Goal: Book appointment/travel/reservation

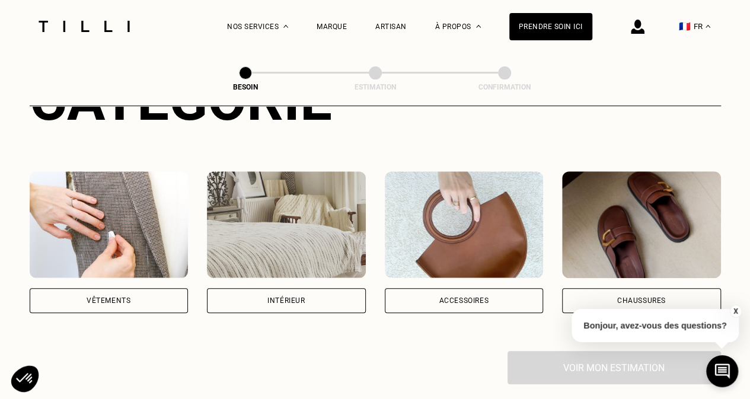
scroll to position [178, 0]
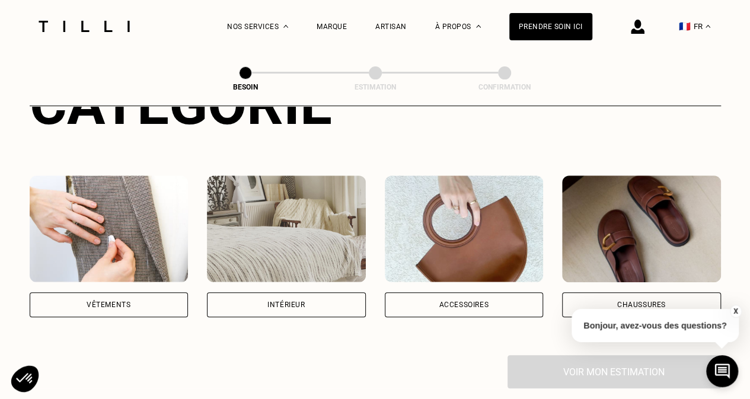
click at [305, 301] on div "Intérieur" at bounding box center [285, 304] width 37 height 7
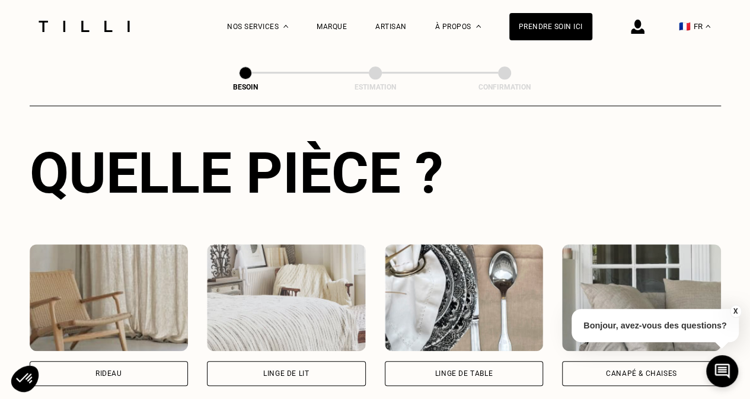
scroll to position [506, 0]
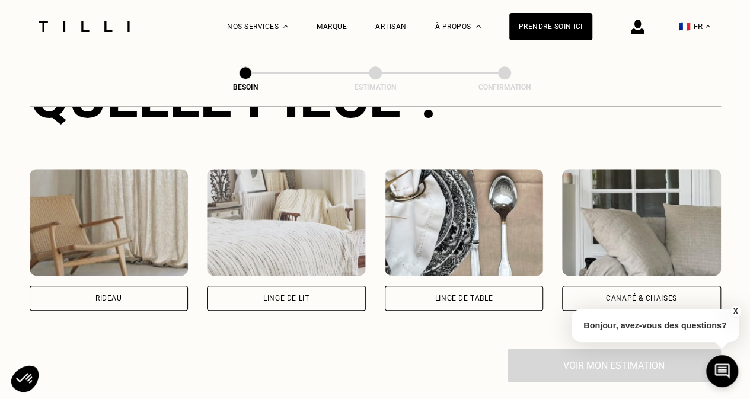
click at [121, 286] on div "Rideau" at bounding box center [109, 298] width 159 height 25
select select "FR"
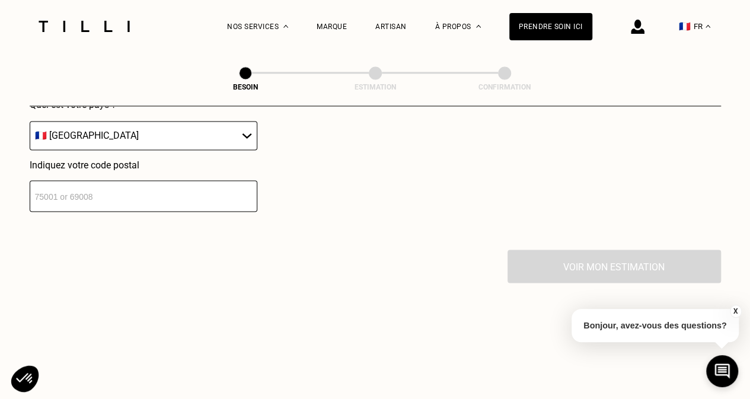
scroll to position [899, 0]
click at [188, 123] on select "🇩🇪 [GEOGRAPHIC_DATA] 🇦🇹 [GEOGRAPHIC_DATA] 🇧🇪 [GEOGRAPHIC_DATA] 🇧🇬 Bulgarie 🇨🇾 C…" at bounding box center [144, 134] width 228 height 29
click at [226, 120] on select "🇩🇪 [GEOGRAPHIC_DATA] 🇦🇹 [GEOGRAPHIC_DATA] 🇧🇪 [GEOGRAPHIC_DATA] 🇧🇬 Bulgarie 🇨🇾 C…" at bounding box center [144, 134] width 228 height 29
click at [186, 187] on input "number" at bounding box center [144, 195] width 228 height 31
type input "92200"
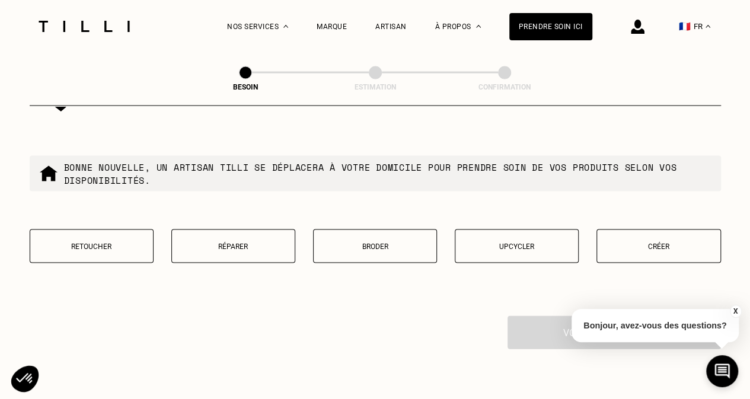
scroll to position [1124, 0]
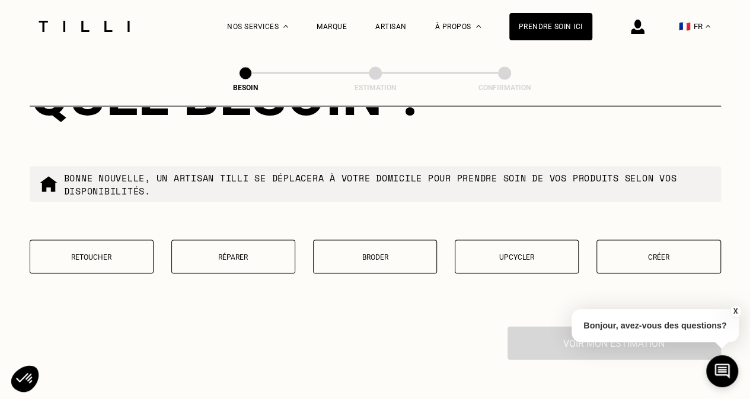
click at [106, 254] on button "Retoucher" at bounding box center [92, 256] width 124 height 34
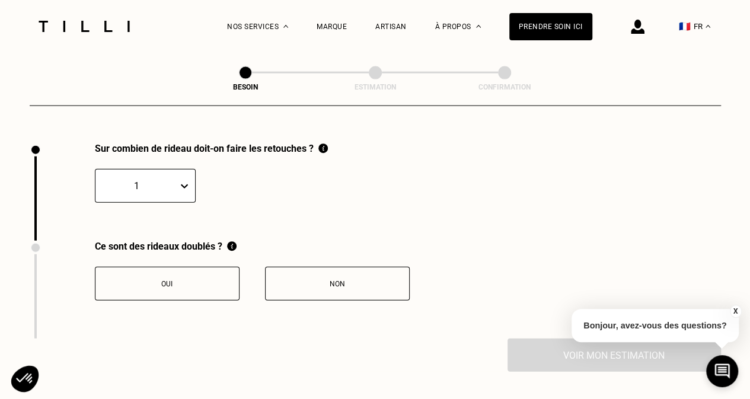
scroll to position [1309, 0]
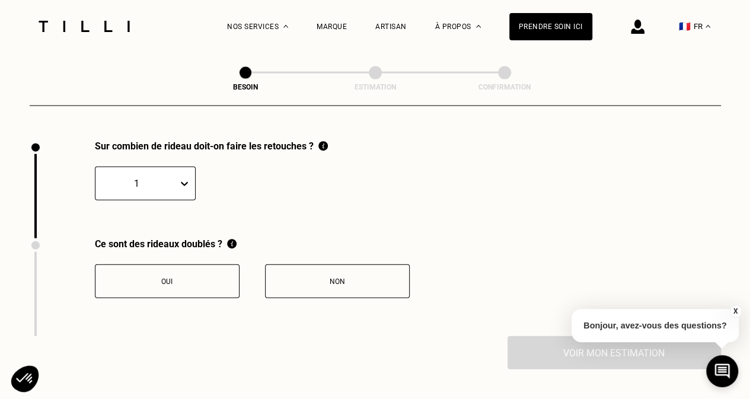
click at [188, 178] on icon at bounding box center [184, 184] width 12 height 12
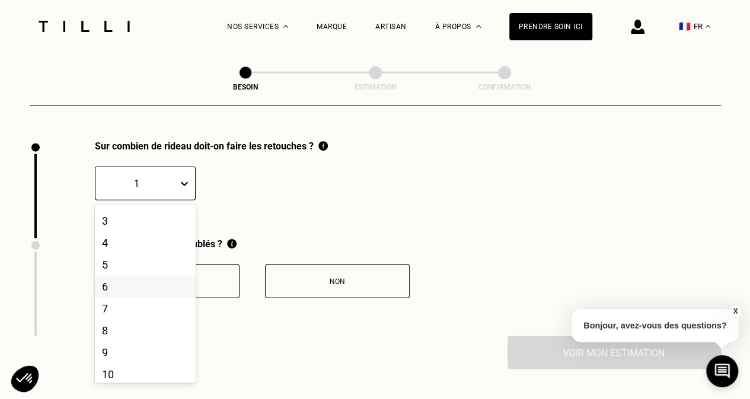
scroll to position [59, 0]
click at [150, 311] on div "8" at bounding box center [145, 313] width 101 height 22
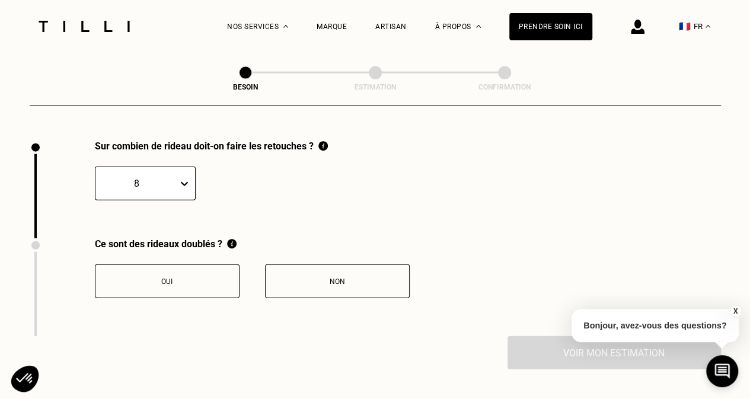
click at [173, 279] on button "Oui" at bounding box center [167, 281] width 145 height 34
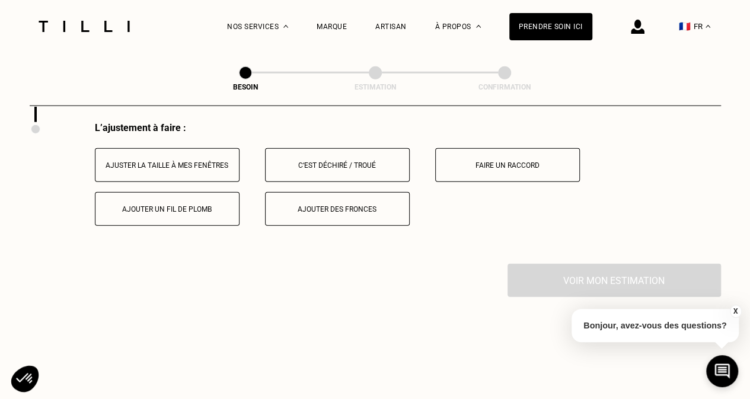
scroll to position [1506, 0]
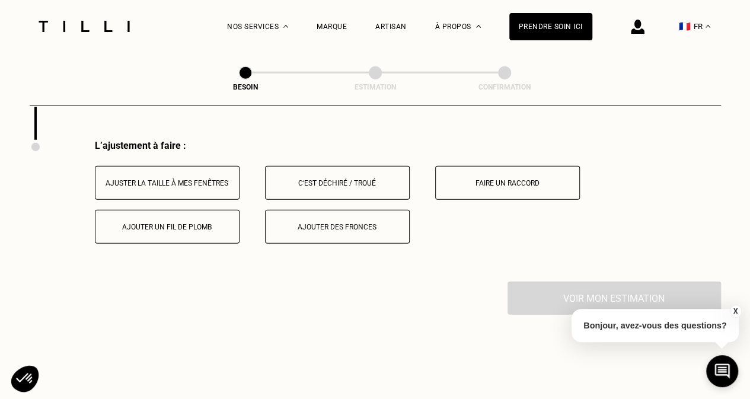
click at [180, 179] on div "Ajuster la taille à mes fenêtres" at bounding box center [167, 183] width 132 height 8
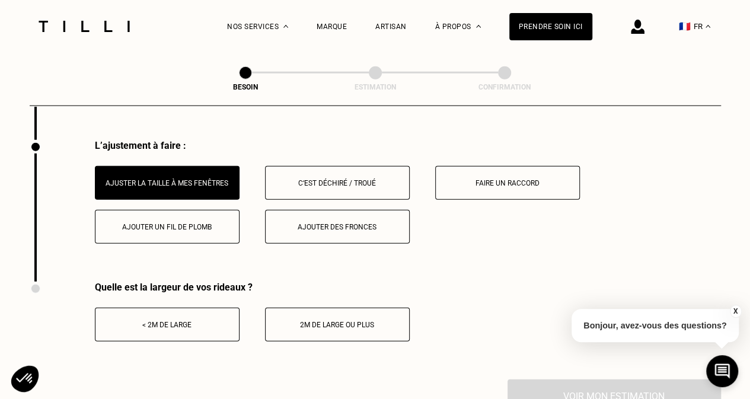
drag, startPoint x: 344, startPoint y: 321, endPoint x: 332, endPoint y: 359, distance: 40.5
click at [332, 359] on div "Quelle est la largeur de vos rideaux ? < 2m de large 2m de large ou plus" at bounding box center [220, 331] width 380 height 98
click at [167, 321] on div "< 2m de large" at bounding box center [167, 325] width 132 height 8
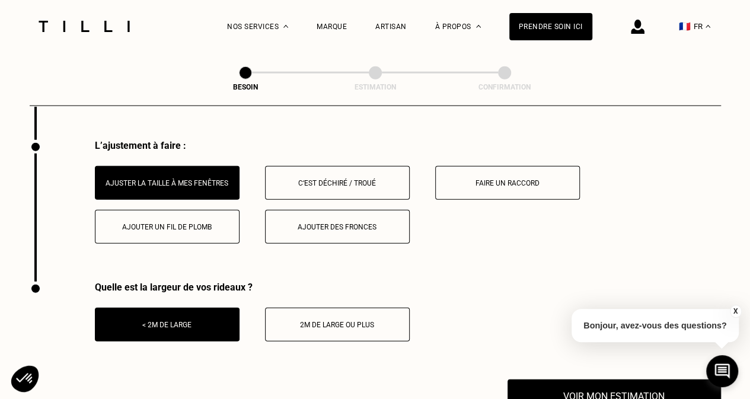
scroll to position [1683, 0]
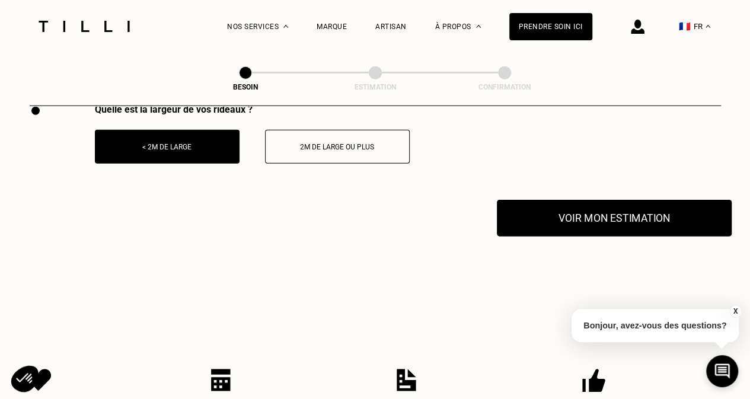
click at [602, 210] on button "Voir mon estimation" at bounding box center [614, 218] width 235 height 37
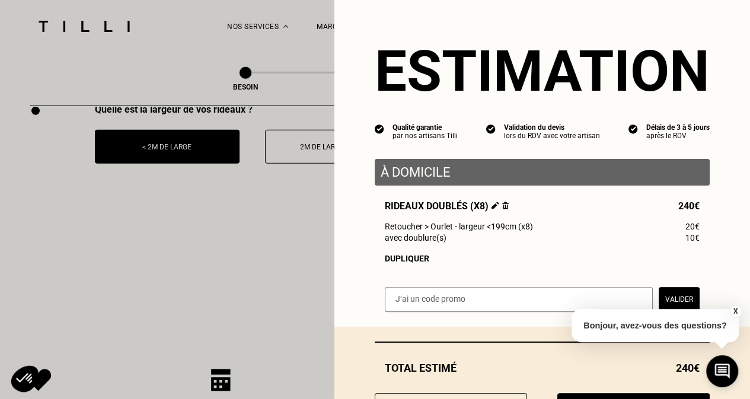
scroll to position [61, 0]
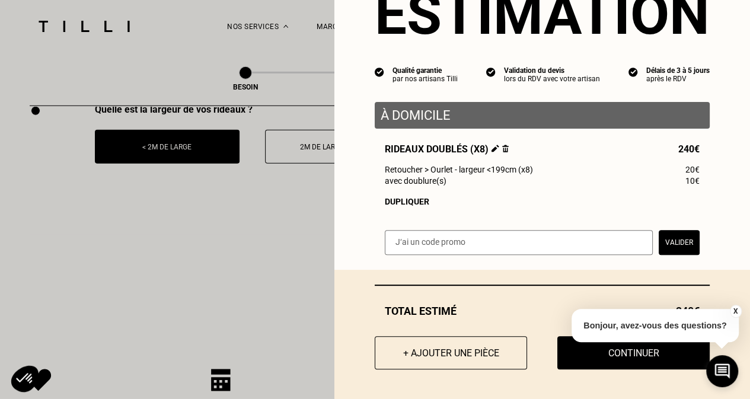
drag, startPoint x: 713, startPoint y: 223, endPoint x: 525, endPoint y: 266, distance: 192.0
click at [525, 266] on div "Estimation Qualité garantie par nos artisans Tilli Validation du devis lors du …" at bounding box center [542, 106] width 416 height 327
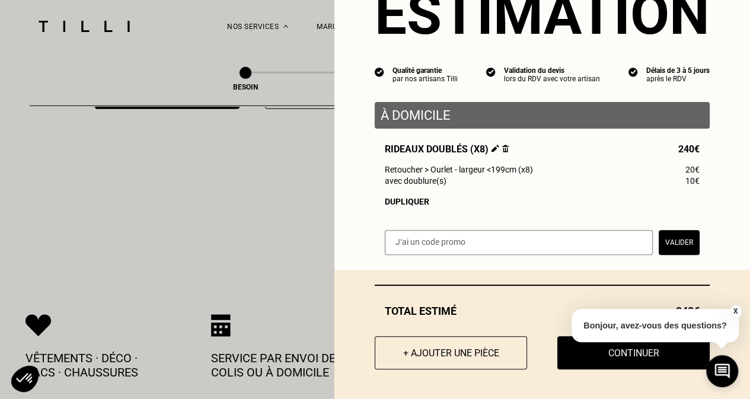
scroll to position [1802, 0]
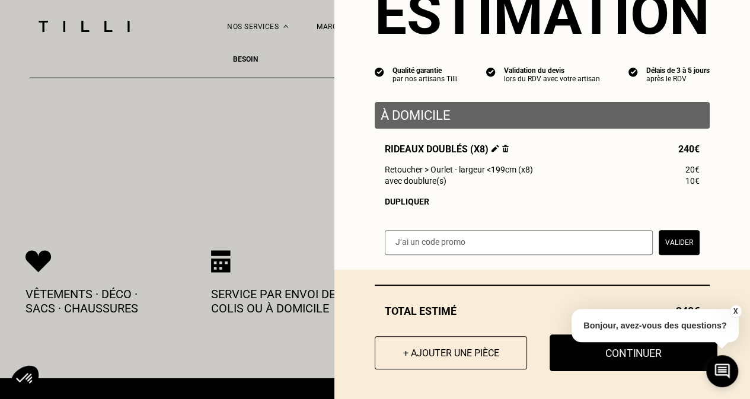
click at [641, 352] on button "Continuer" at bounding box center [633, 352] width 168 height 37
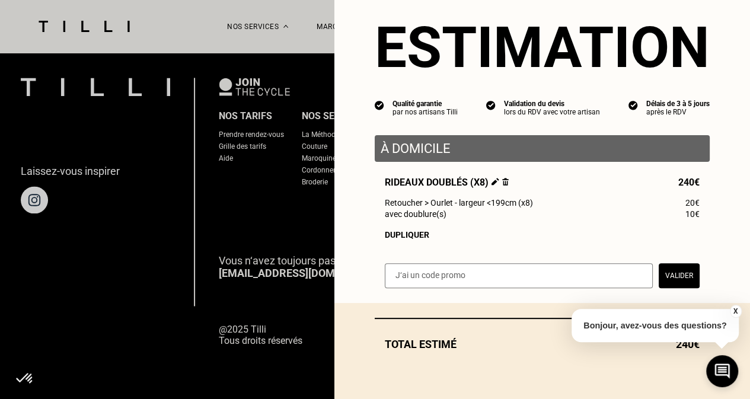
scroll to position [28, 0]
select select "FR"
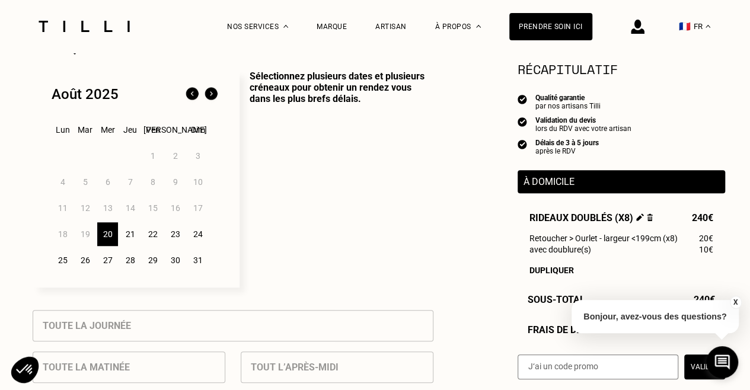
scroll to position [296, 0]
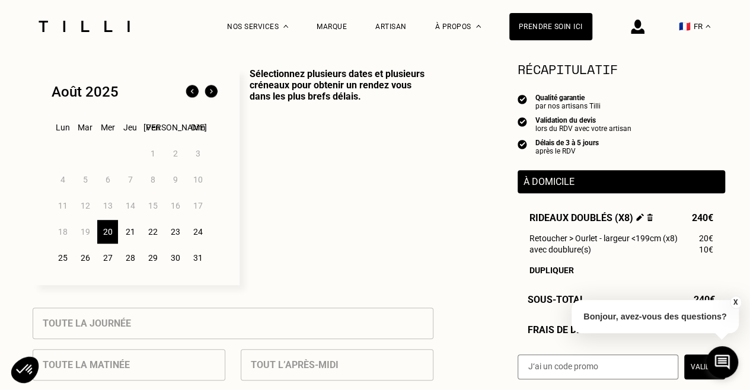
click at [60, 263] on div "25" at bounding box center [62, 258] width 21 height 24
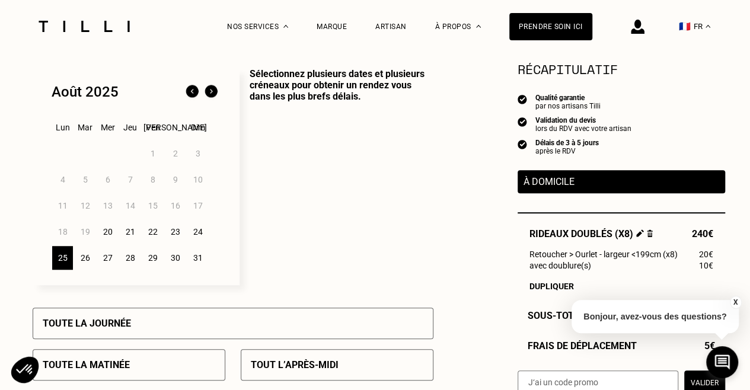
click at [89, 261] on div "26" at bounding box center [85, 258] width 21 height 24
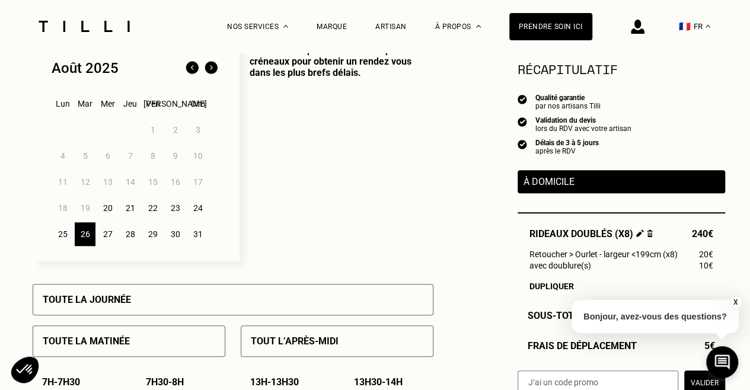
scroll to position [415, 0]
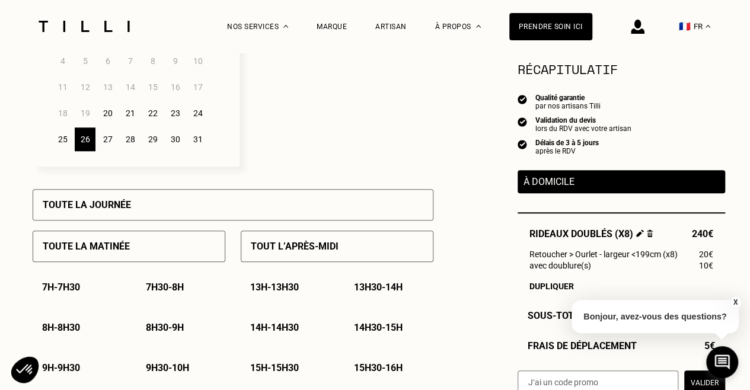
click at [190, 202] on div "Toute la journée" at bounding box center [233, 204] width 401 height 31
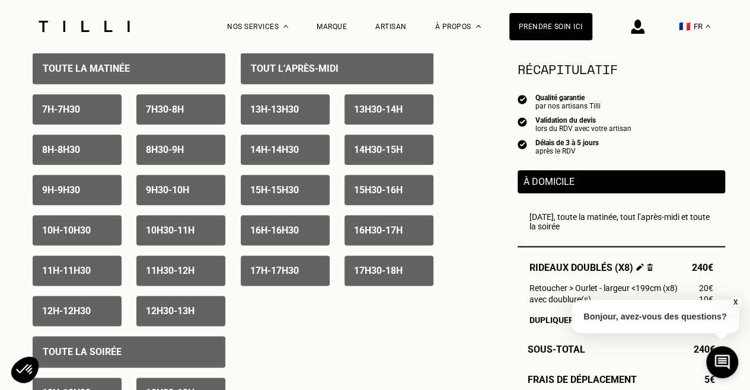
scroll to position [474, 0]
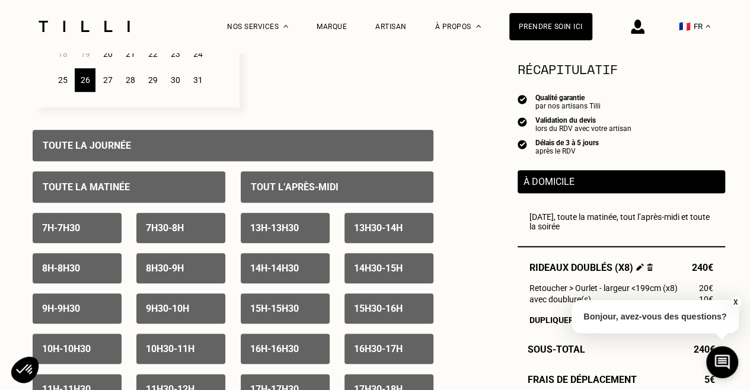
click at [71, 82] on div "25" at bounding box center [62, 80] width 21 height 24
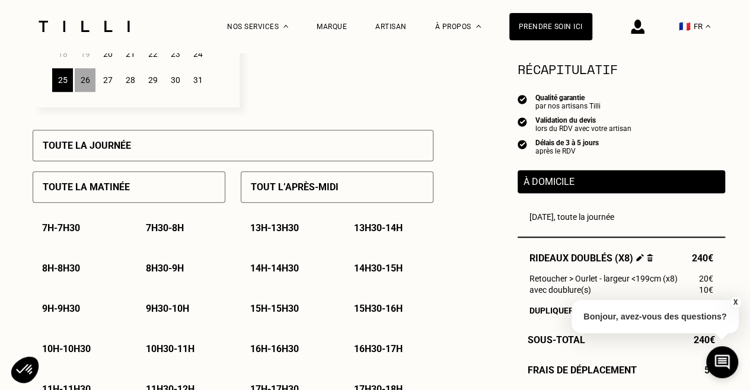
scroll to position [533, 0]
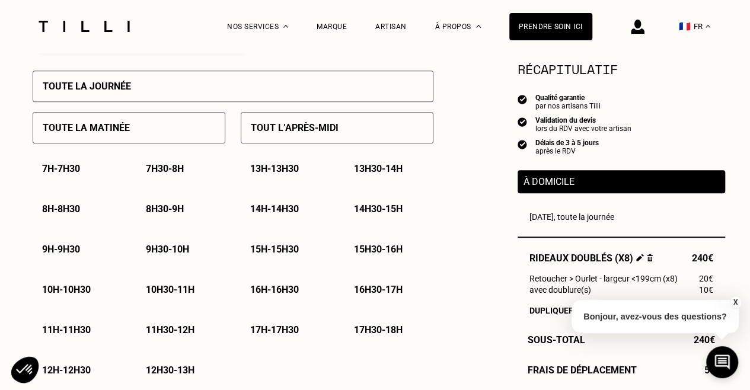
click at [130, 130] on div "Toute la matinée" at bounding box center [129, 127] width 193 height 31
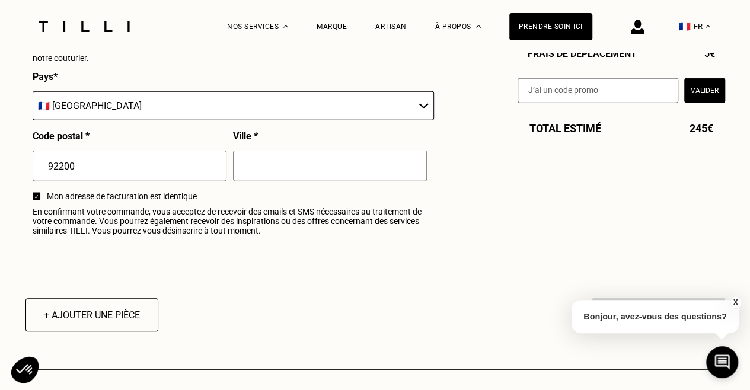
scroll to position [1304, 0]
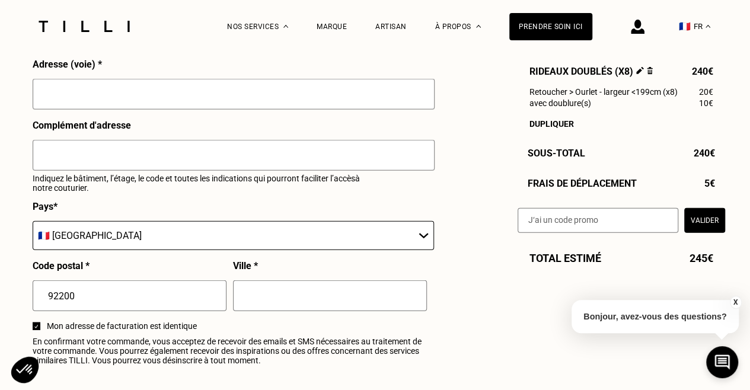
click at [706, 230] on button "Valider" at bounding box center [704, 220] width 41 height 25
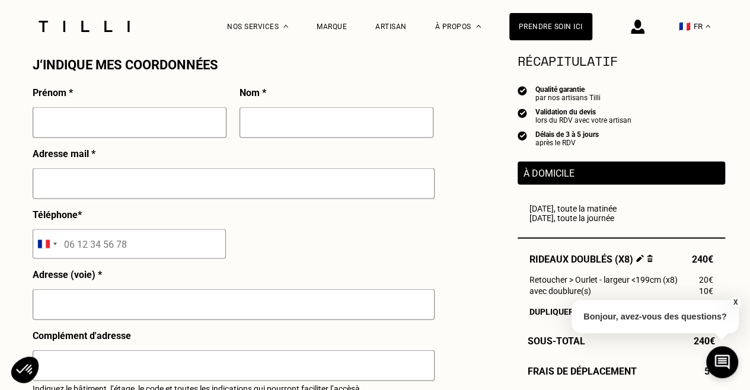
scroll to position [1067, 0]
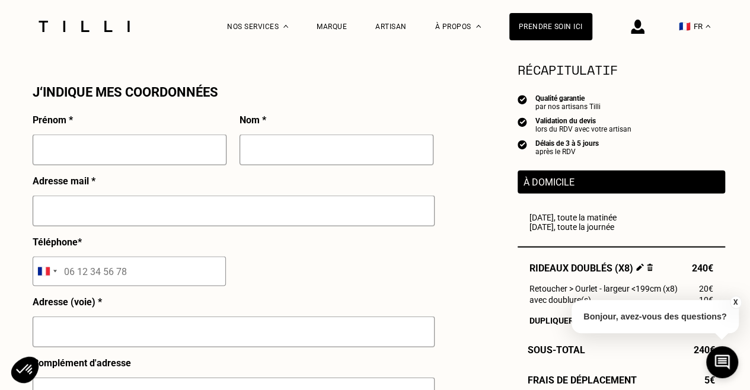
click at [190, 162] on input "text" at bounding box center [130, 149] width 194 height 31
type input "Margaux"
type input "Burrus"
type input "[EMAIL_ADDRESS][DOMAIN_NAME]"
type input "06 25 56 67 64"
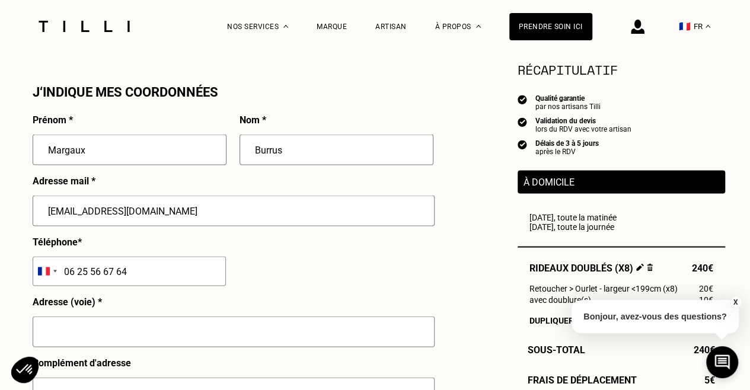
type input "[STREET_ADDRESS]"
type input "[GEOGRAPHIC_DATA]"
click at [133, 154] on input "Margaux" at bounding box center [130, 149] width 194 height 31
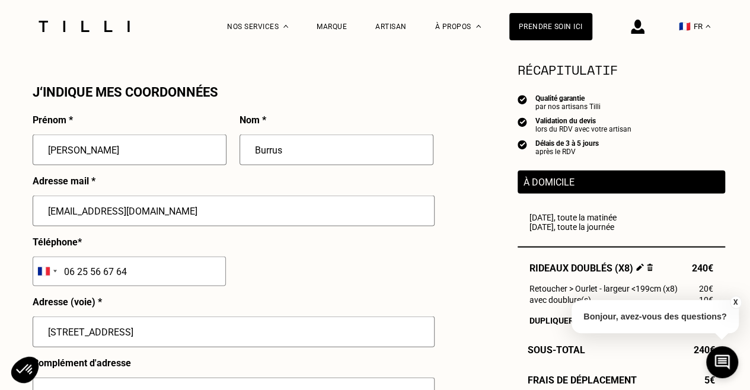
type input "[PERSON_NAME]"
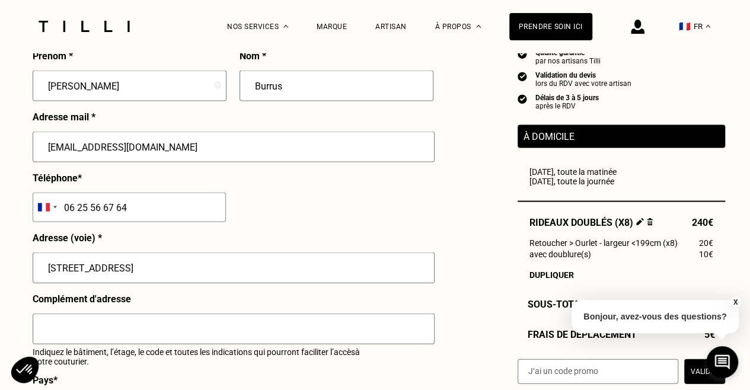
scroll to position [1245, 0]
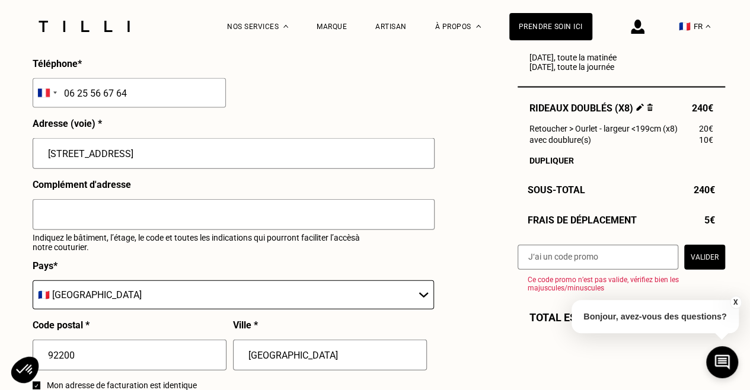
click at [76, 162] on input "[STREET_ADDRESS]" at bounding box center [234, 153] width 402 height 31
type input "9 [GEOGRAPHIC_DATA]"
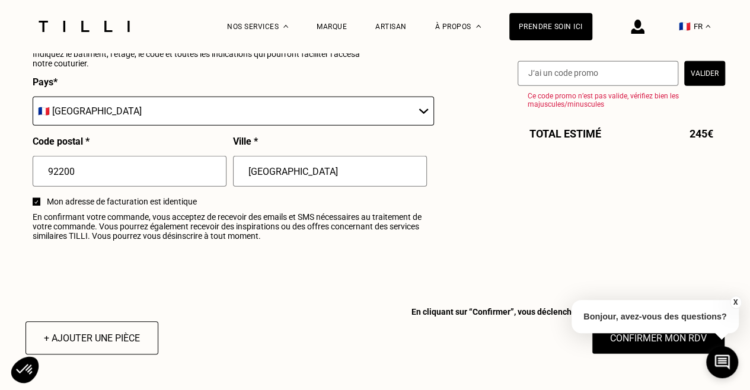
scroll to position [1482, 0]
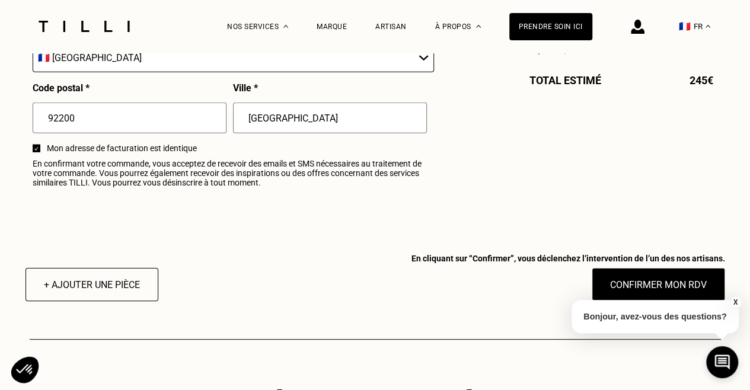
click at [680, 291] on div "X Bonjour, avez-vous des questions?" at bounding box center [654, 315] width 167 height 56
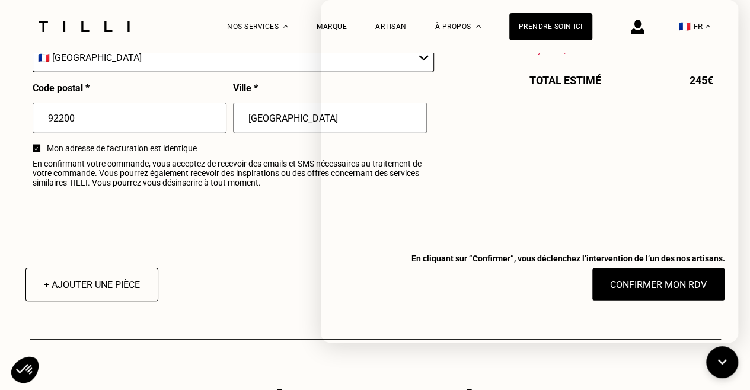
drag, startPoint x: 268, startPoint y: 238, endPoint x: 281, endPoint y: 237, distance: 13.2
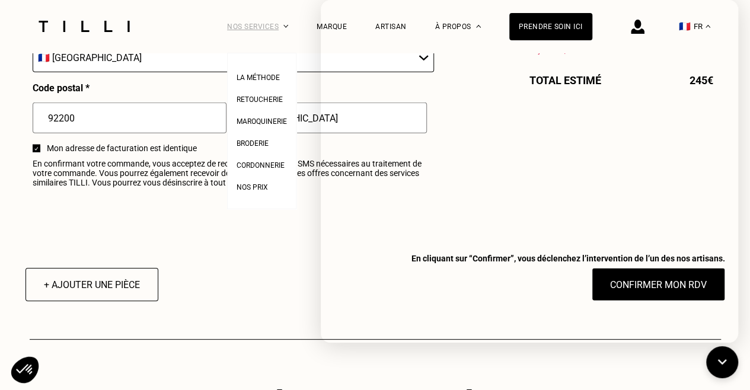
click at [288, 24] on div "Nos services" at bounding box center [257, 26] width 61 height 53
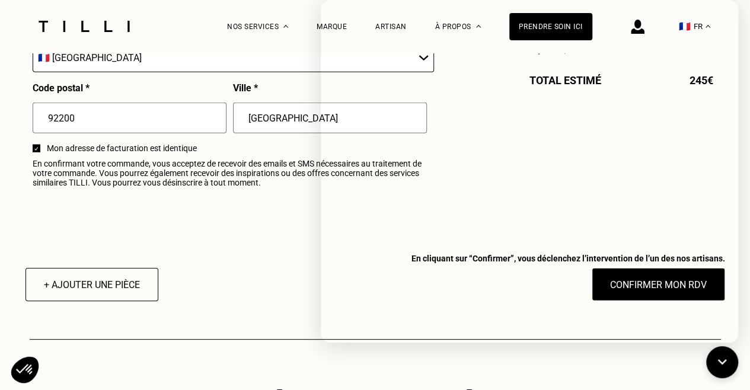
click at [318, 17] on div "La Méthode Retoucherie Maroquinerie Broderie Cordonnerie Nos prix Nos services …" at bounding box center [409, 26] width 365 height 53
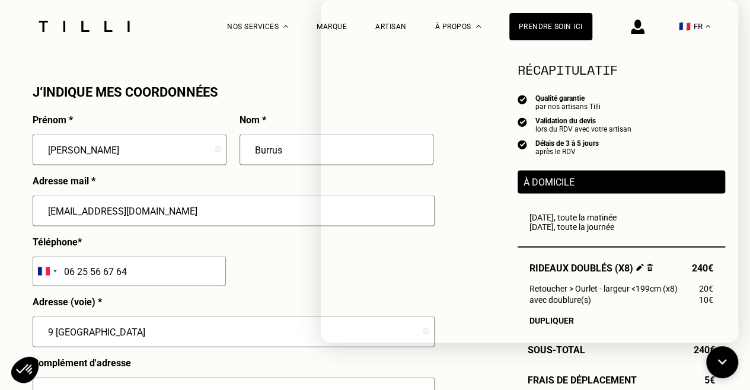
scroll to position [889, 0]
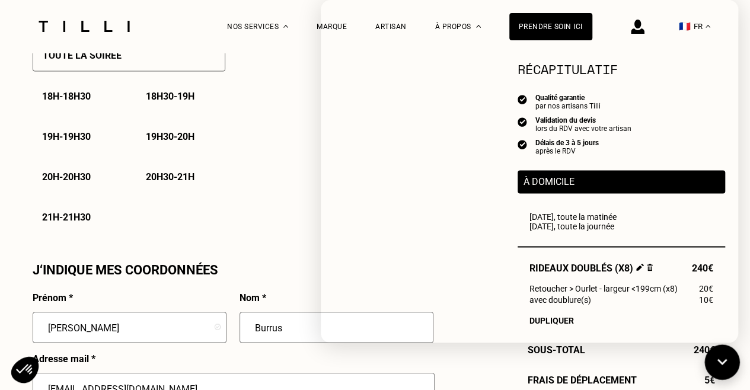
click at [724, 367] on icon at bounding box center [723, 362] width 20 height 31
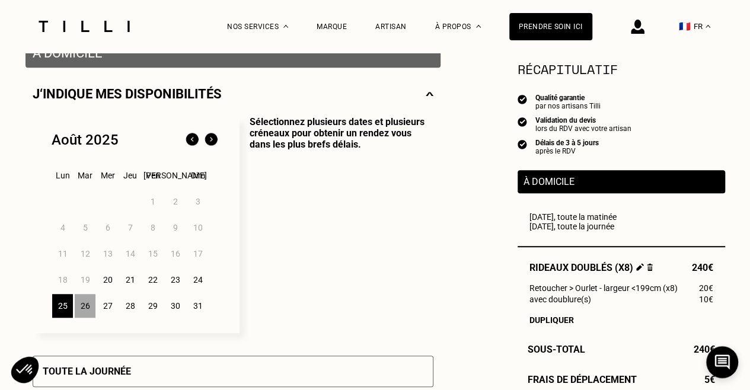
scroll to position [296, 0]
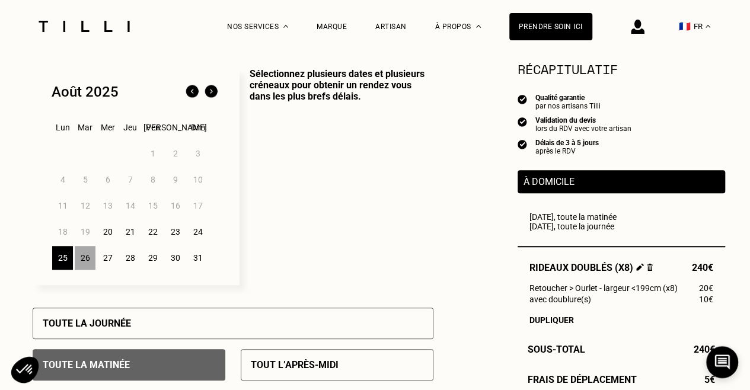
click at [90, 261] on div "26" at bounding box center [85, 258] width 21 height 24
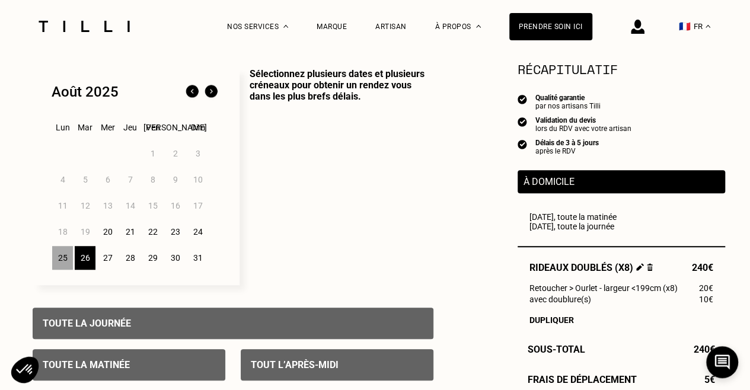
click at [60, 264] on div "25" at bounding box center [62, 258] width 21 height 24
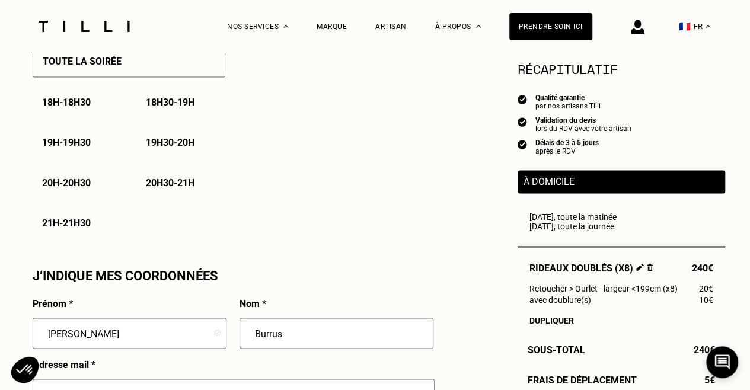
scroll to position [830, 0]
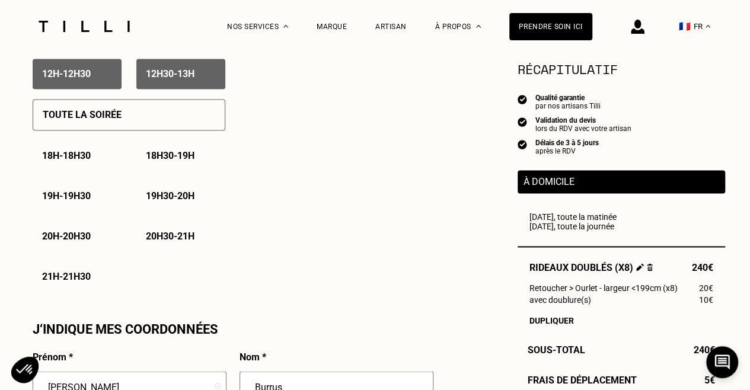
click at [113, 120] on p "Toute la soirée" at bounding box center [82, 114] width 79 height 11
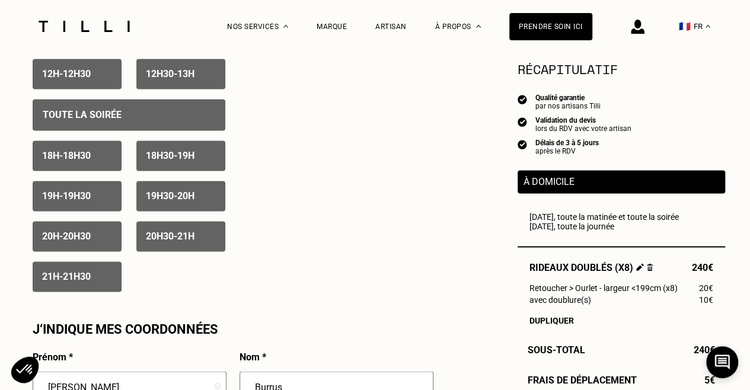
click at [106, 272] on div "21h - 21h30" at bounding box center [77, 276] width 89 height 30
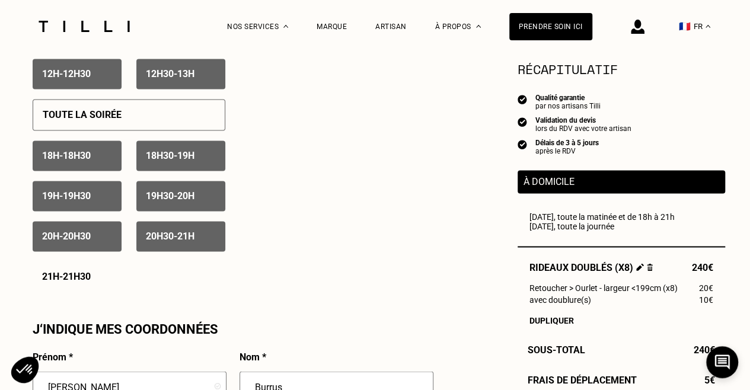
click at [187, 241] on p "20h30 - 21h" at bounding box center [170, 236] width 49 height 11
click at [76, 251] on div "20h - 20h30" at bounding box center [77, 236] width 89 height 30
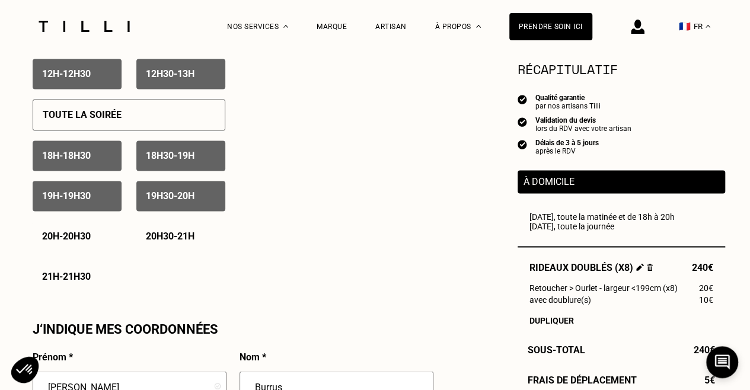
click at [84, 246] on div "20h - 20h30" at bounding box center [77, 236] width 89 height 30
click at [181, 242] on p "20h30 - 21h" at bounding box center [170, 236] width 49 height 11
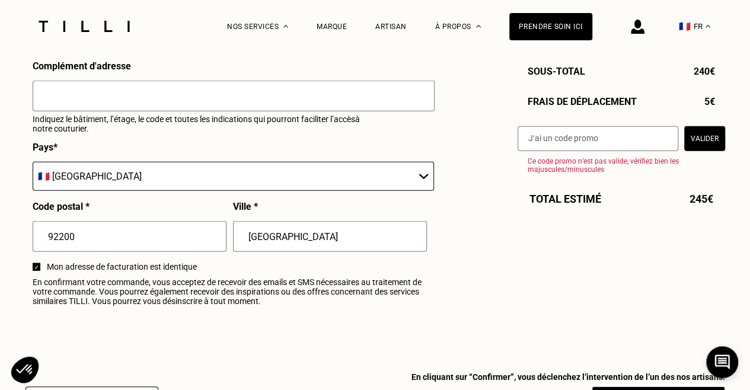
scroll to position [1482, 0]
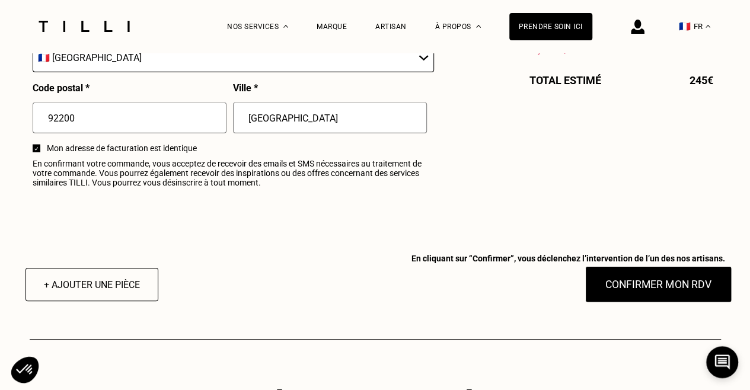
click at [649, 293] on button "Confirmer mon RDV" at bounding box center [657, 284] width 147 height 37
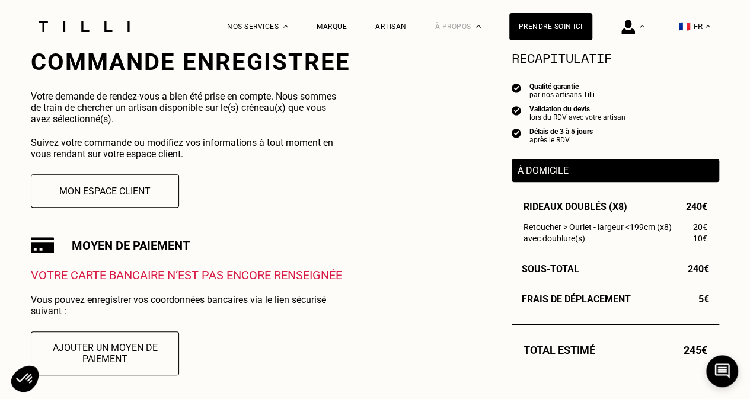
scroll to position [237, 0]
